Goal: Information Seeking & Learning: Learn about a topic

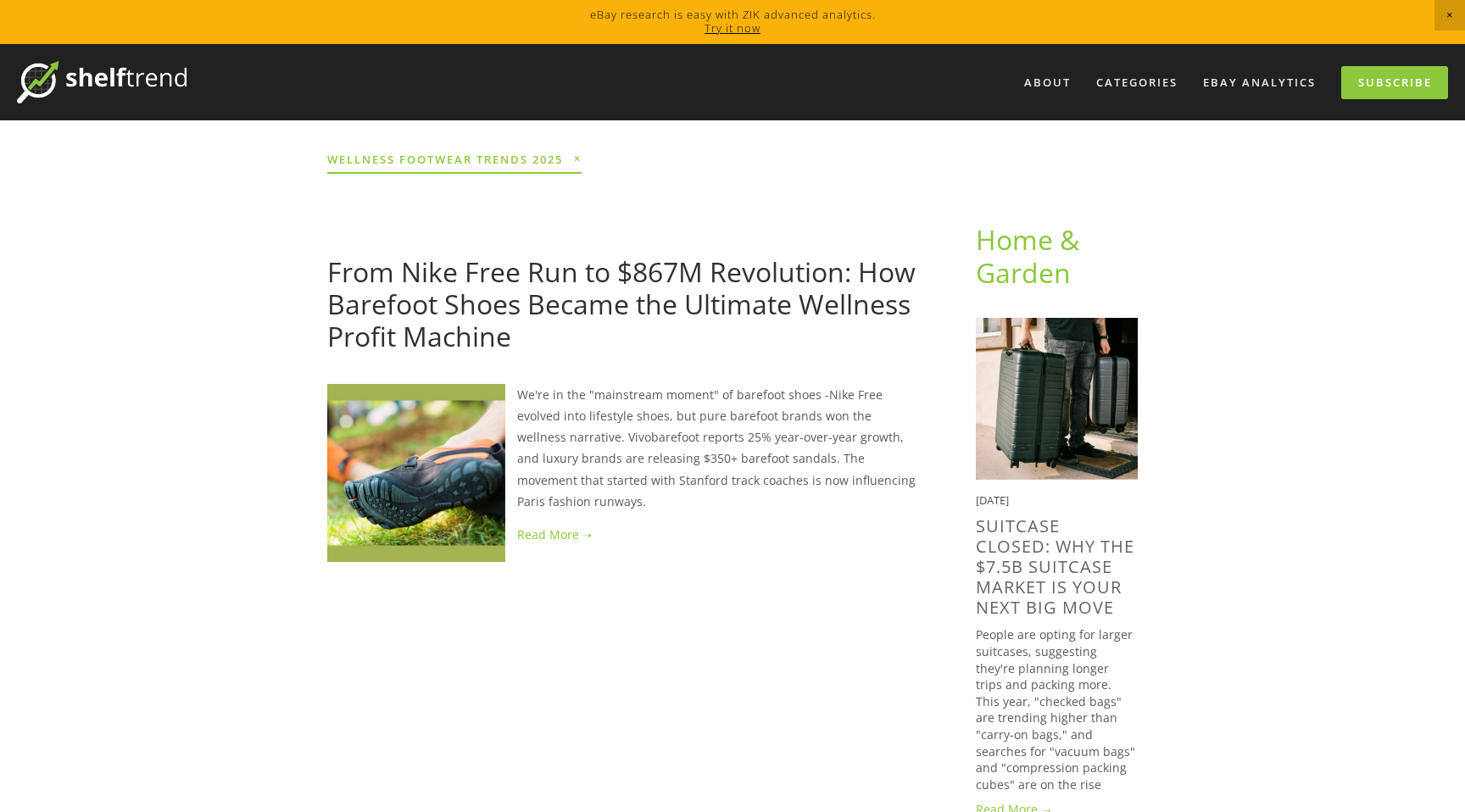
click at [574, 524] on link at bounding box center [624, 534] width 594 height 21
click at [558, 524] on link at bounding box center [624, 534] width 594 height 21
